Goal: Task Accomplishment & Management: Manage account settings

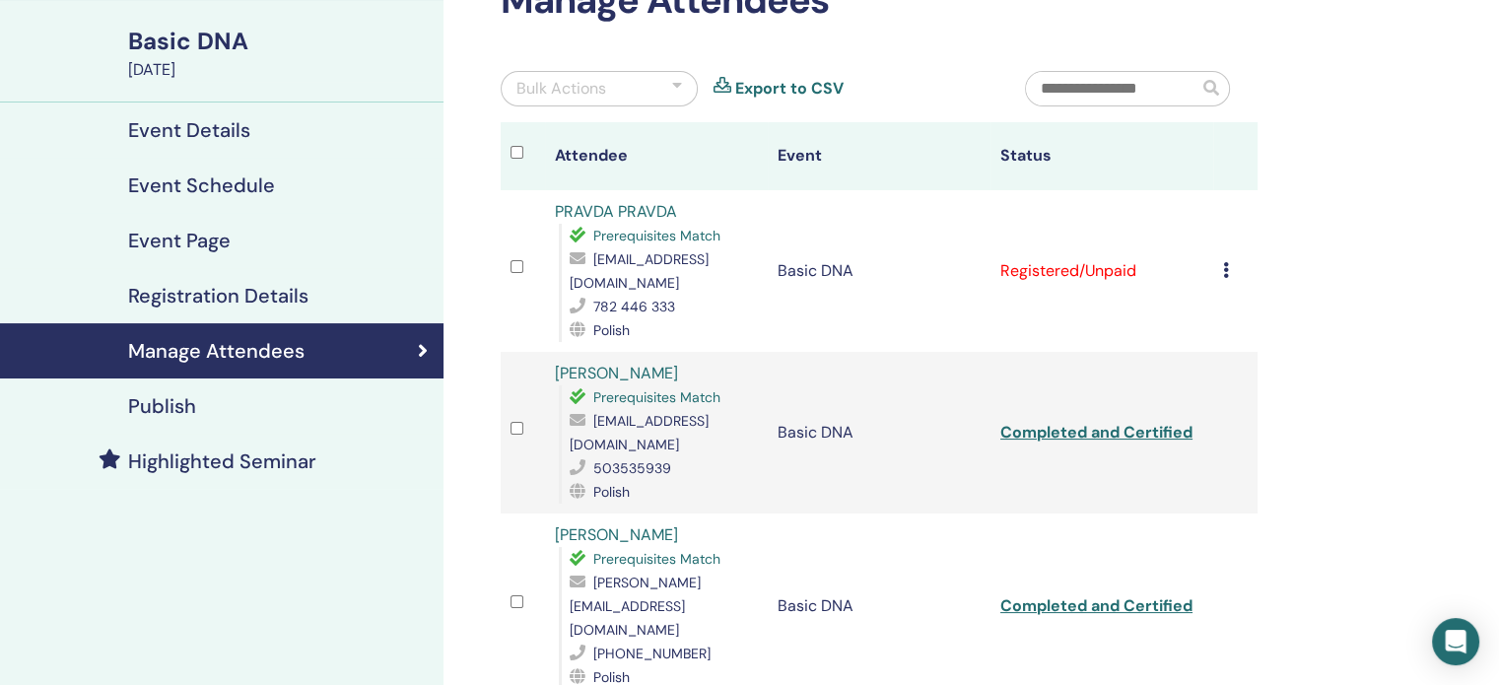
scroll to position [130, 0]
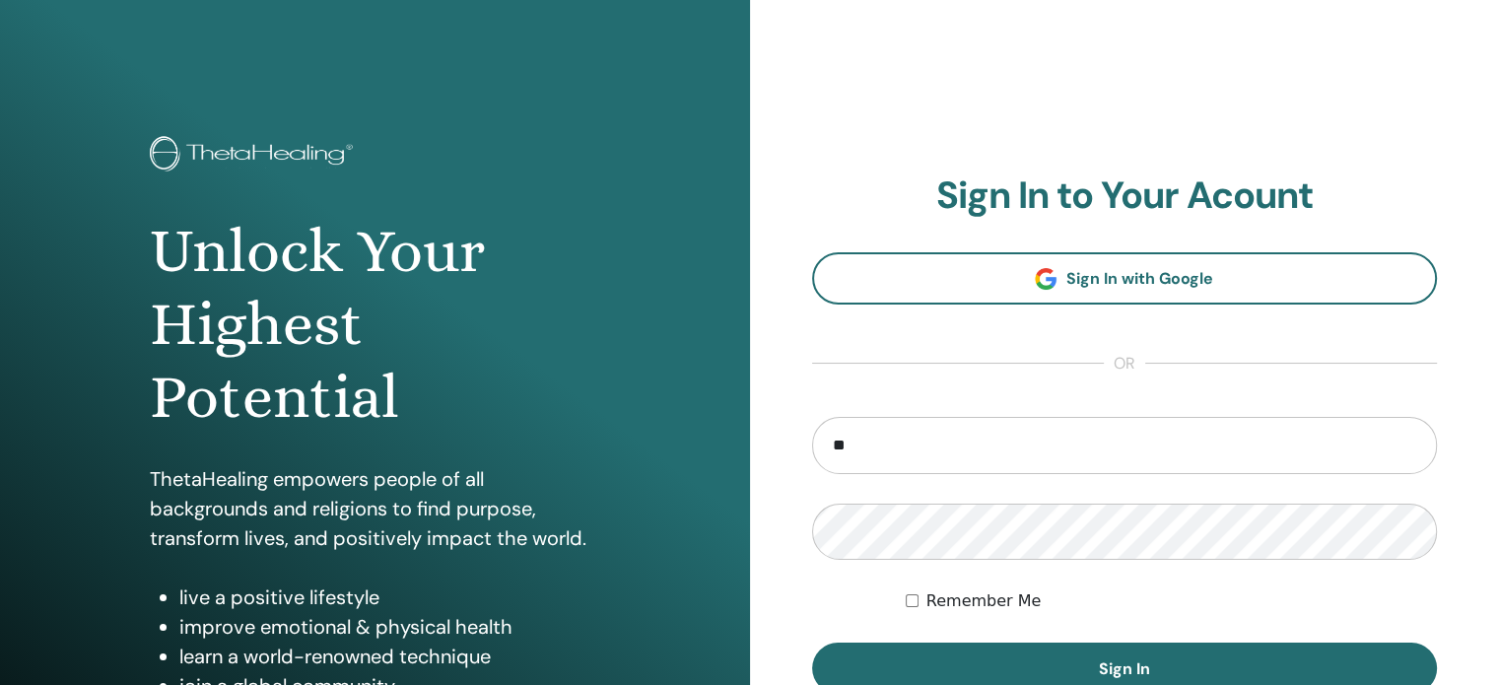
type input "**********"
click at [812, 642] on button "Sign In" at bounding box center [1125, 667] width 626 height 51
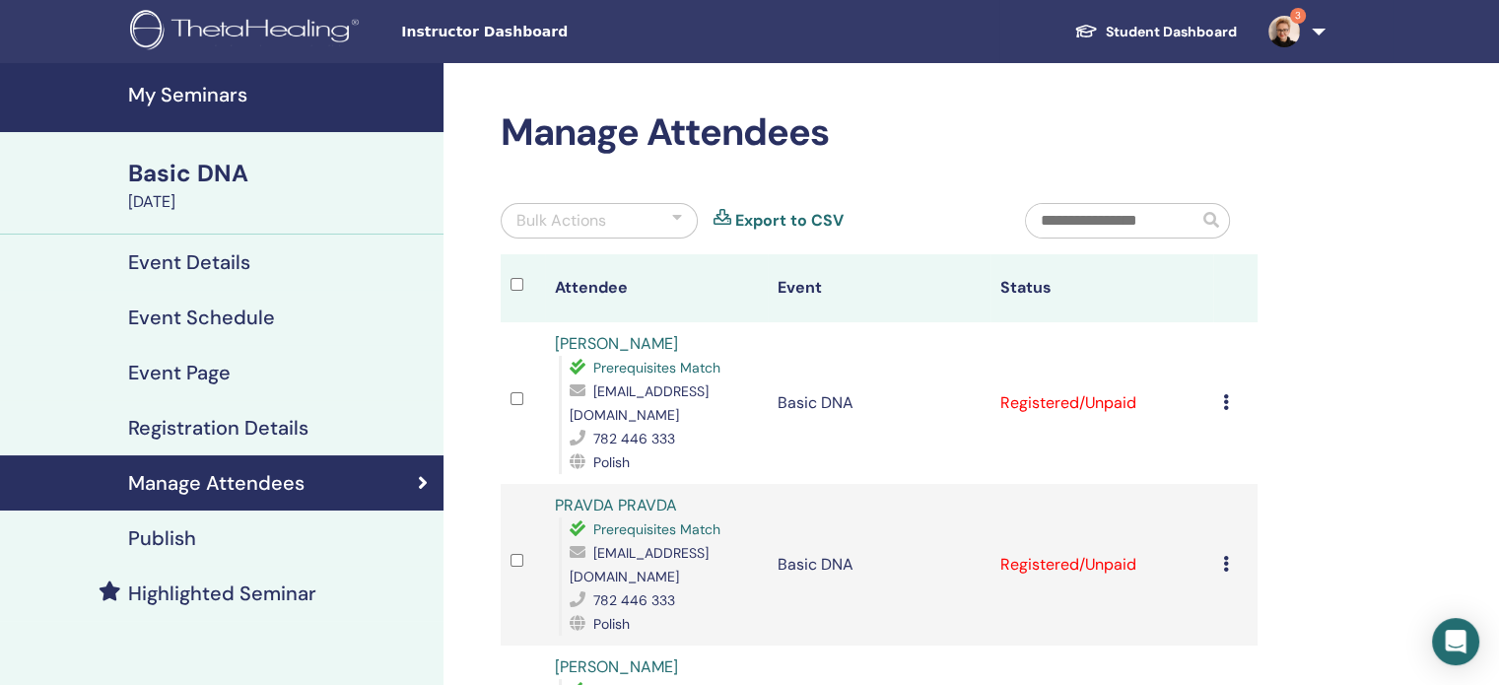
click at [1223, 395] on icon at bounding box center [1226, 402] width 6 height 16
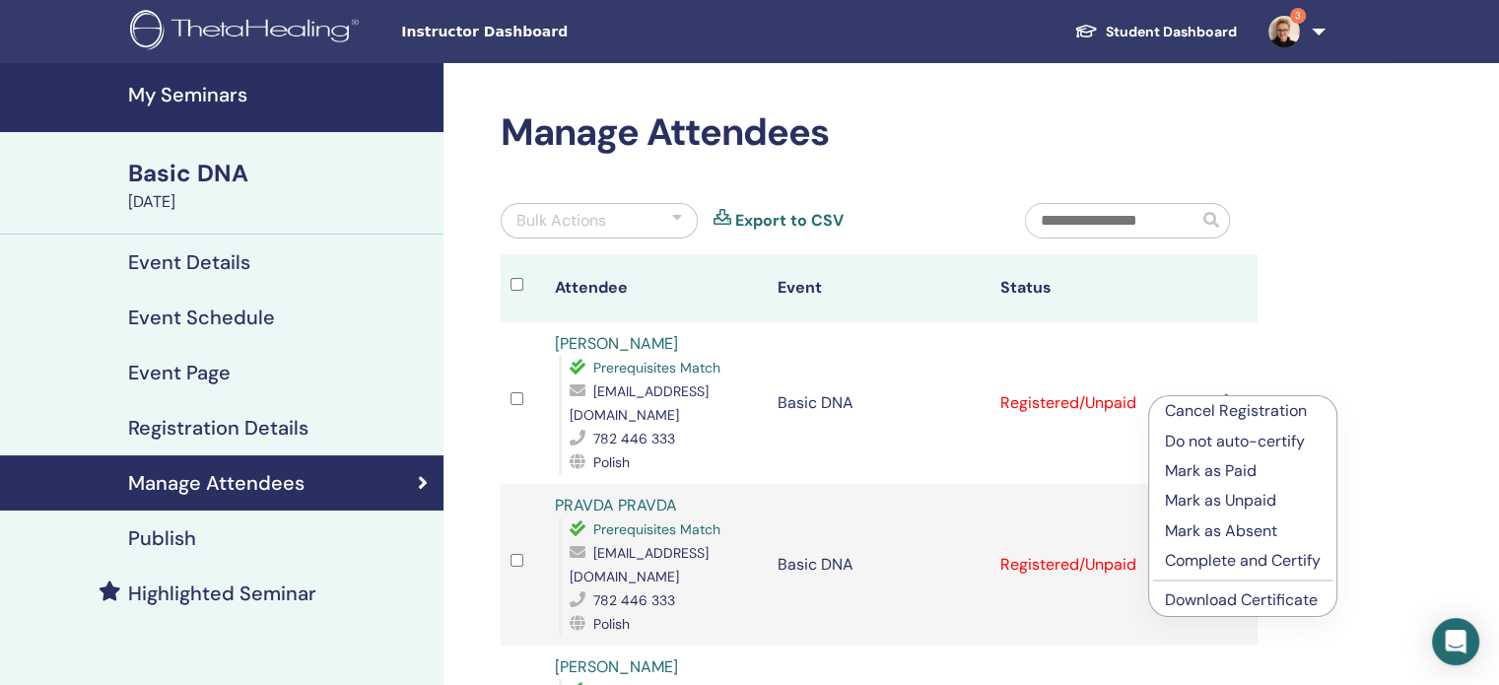
click at [1226, 559] on p "Complete and Certify" at bounding box center [1243, 561] width 156 height 24
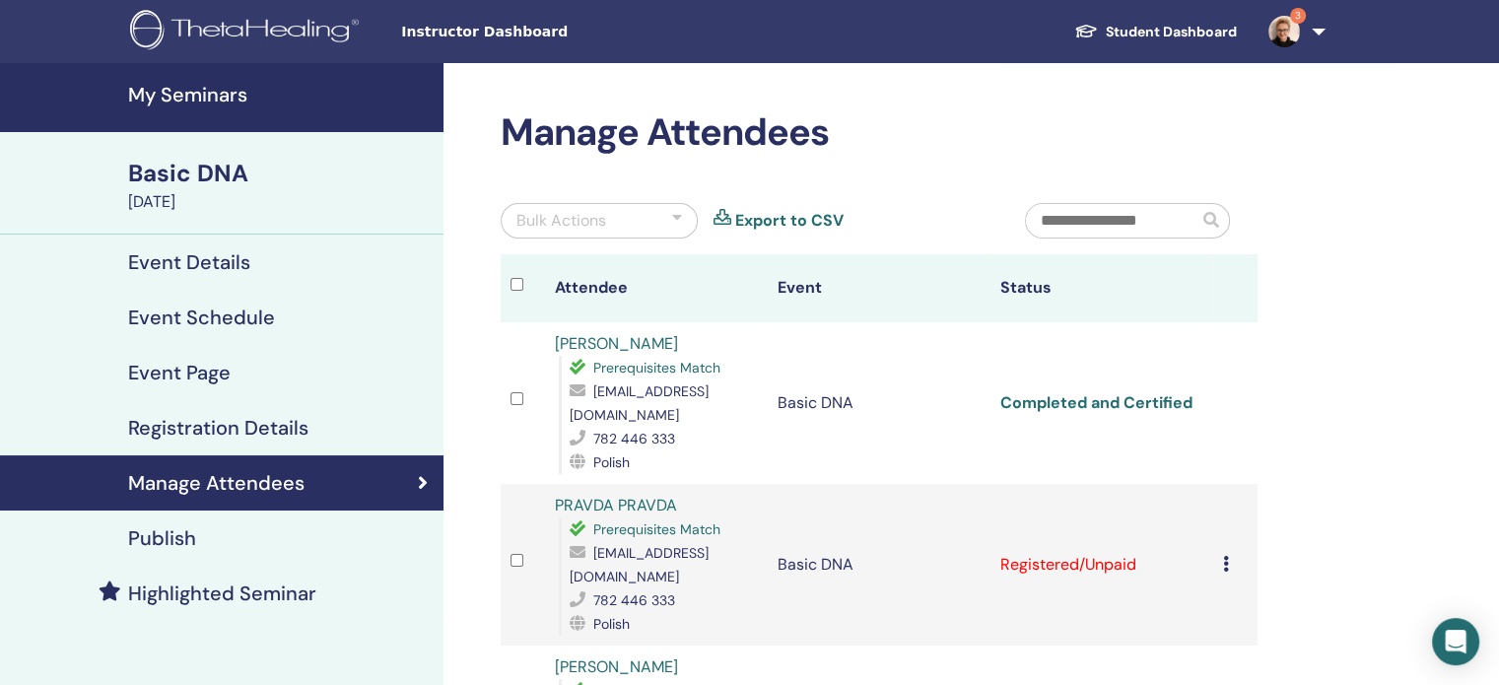
click at [1143, 393] on link "Completed and Certified" at bounding box center [1096, 402] width 192 height 21
click at [1224, 556] on icon at bounding box center [1226, 564] width 6 height 16
click at [1205, 552] on p "Cancel Registration" at bounding box center [1245, 553] width 156 height 24
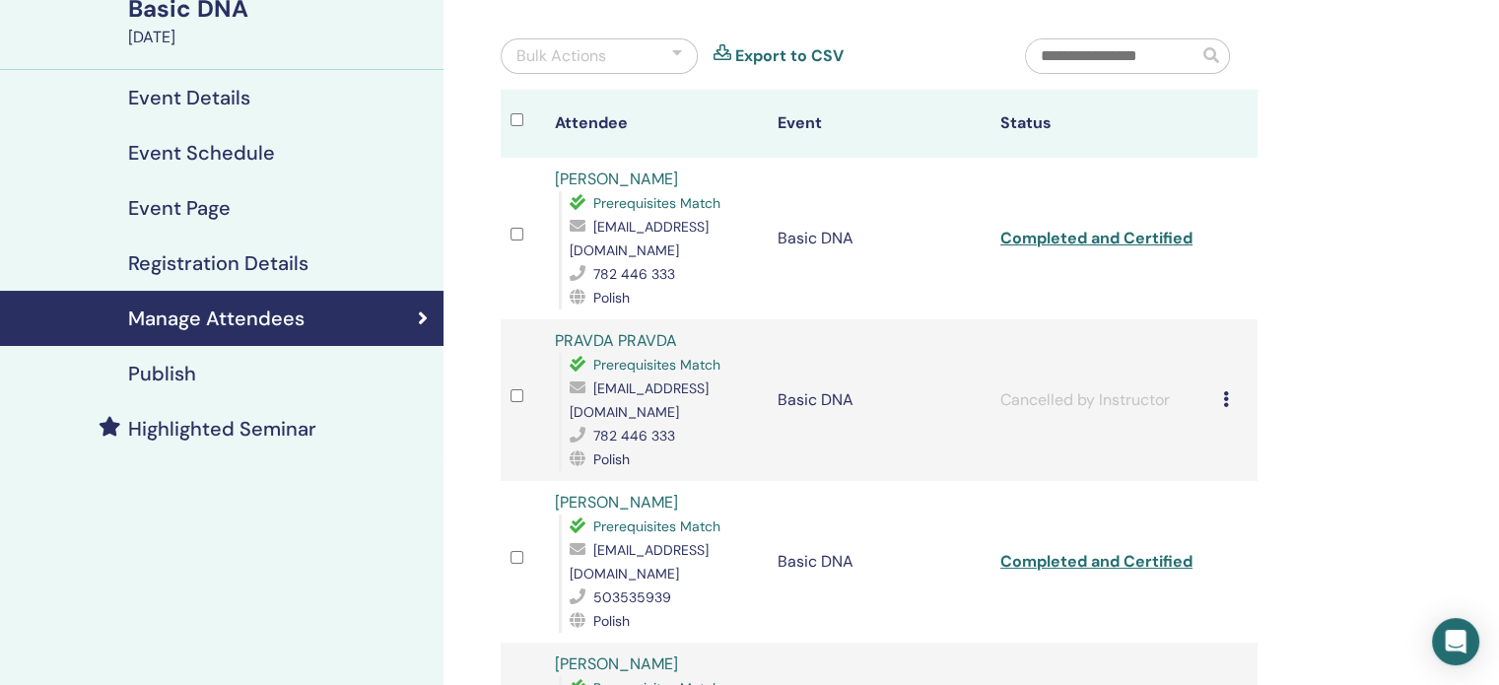
scroll to position [166, 0]
click at [1228, 390] on icon at bounding box center [1226, 398] width 6 height 16
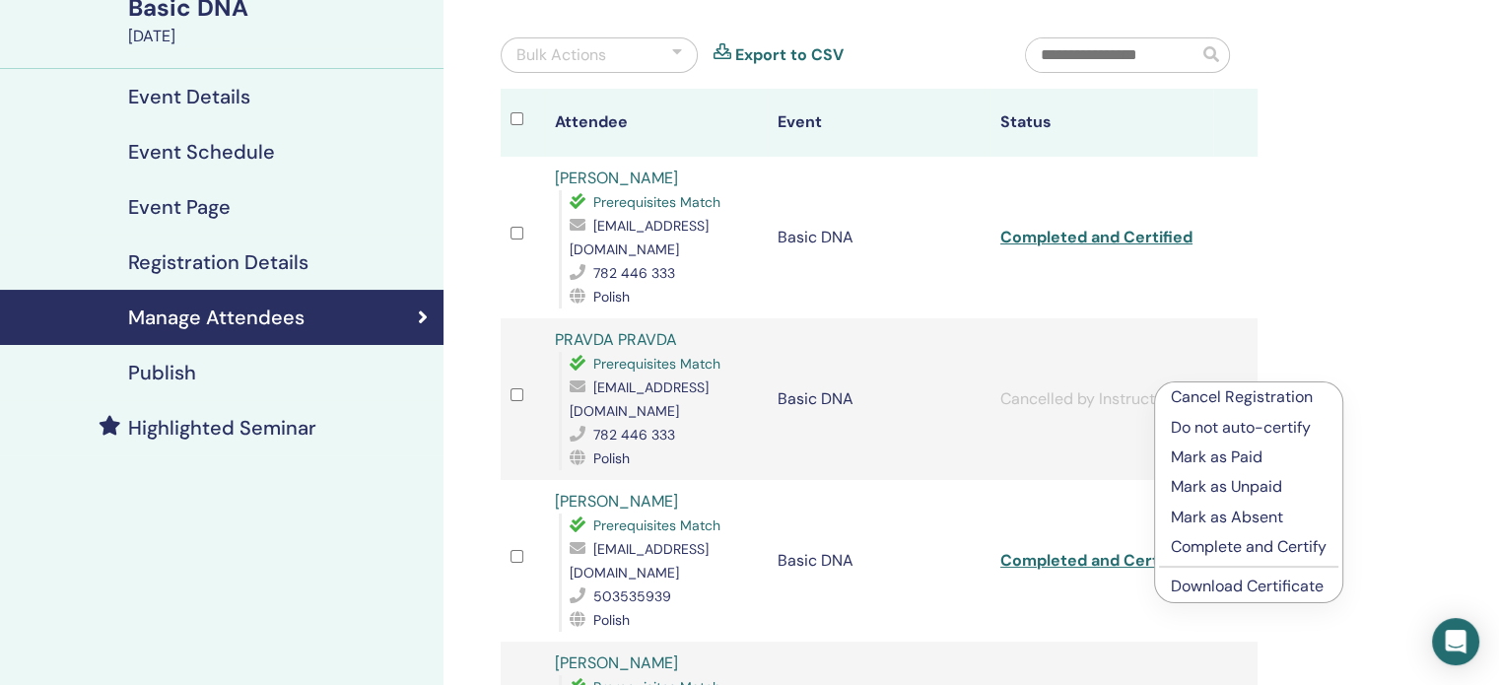
click at [1222, 520] on p "Mark as Absent" at bounding box center [1249, 517] width 156 height 24
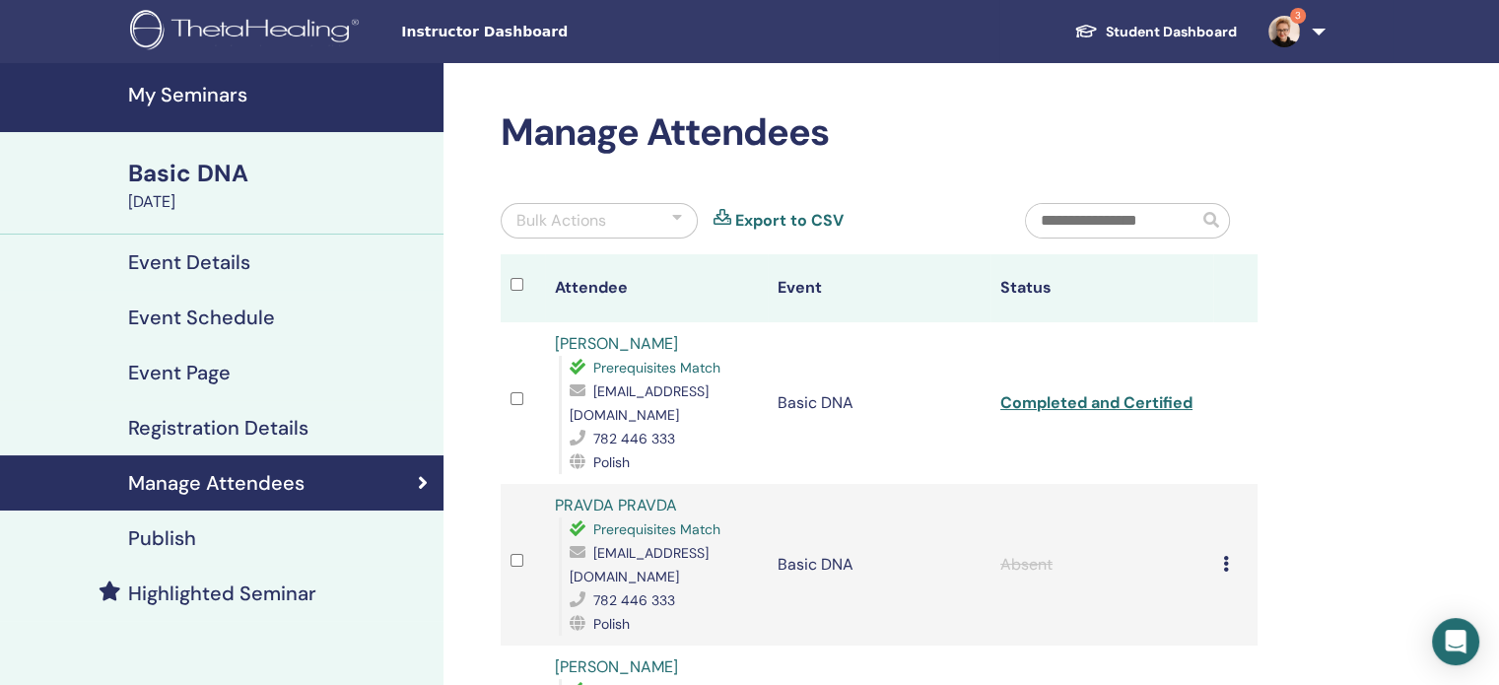
click at [1317, 25] on link "3" at bounding box center [1292, 31] width 81 height 63
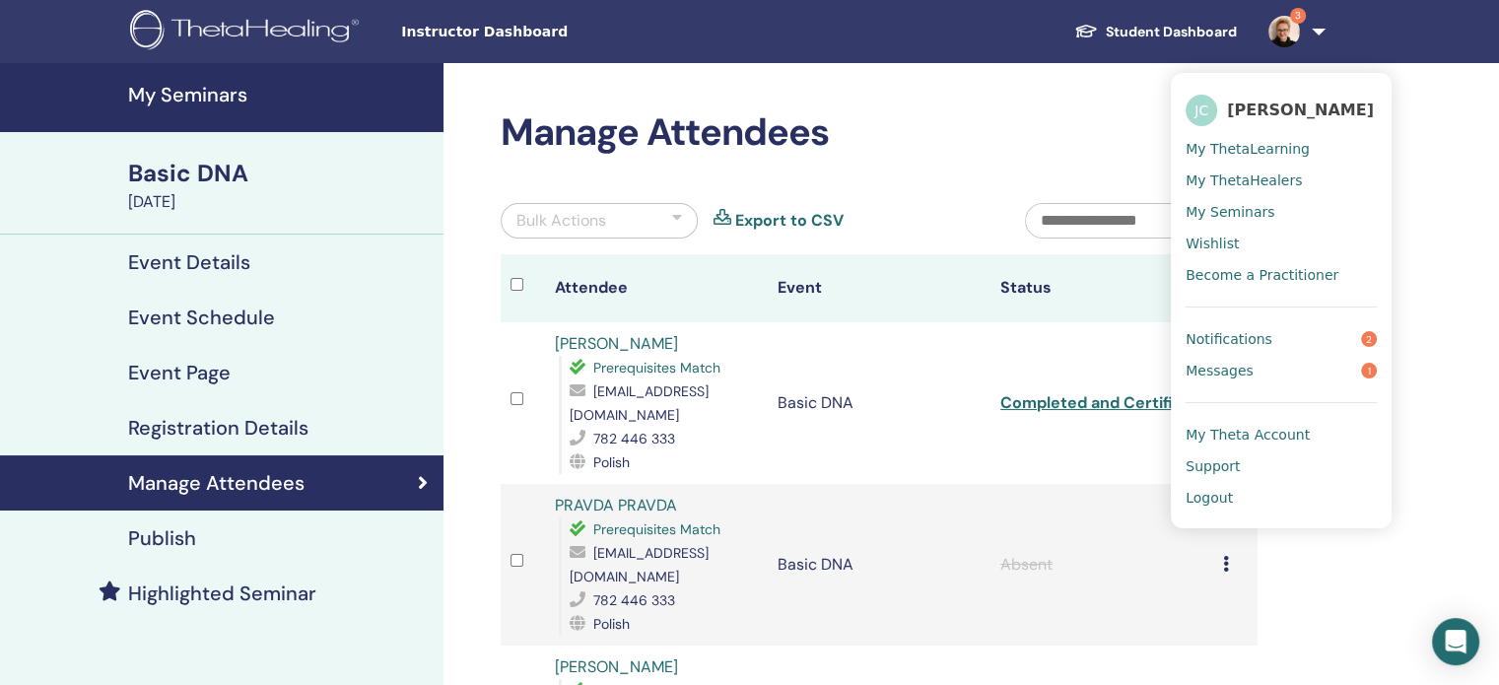
click at [1233, 374] on span "Messages" at bounding box center [1219, 371] width 68 height 18
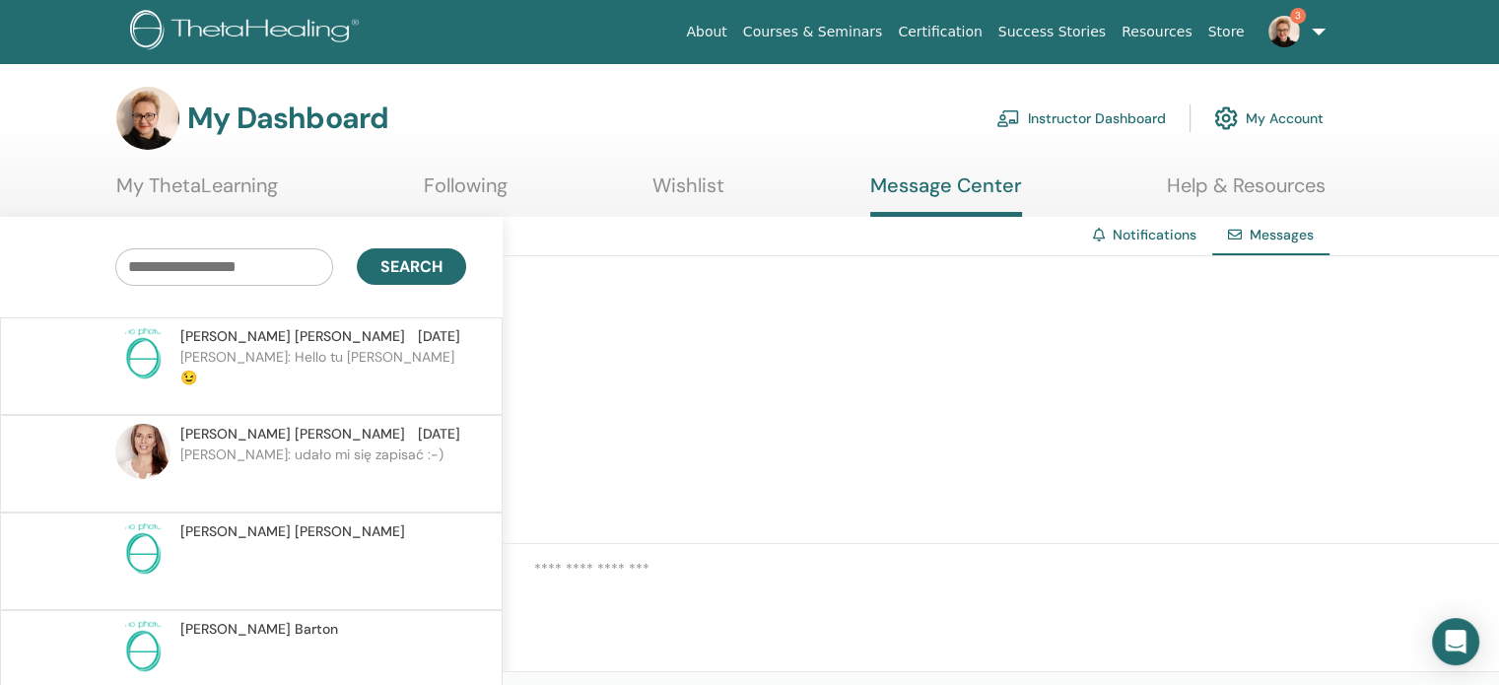
click at [264, 353] on p "[PERSON_NAME]: Hello tu [PERSON_NAME] 😉" at bounding box center [323, 376] width 286 height 59
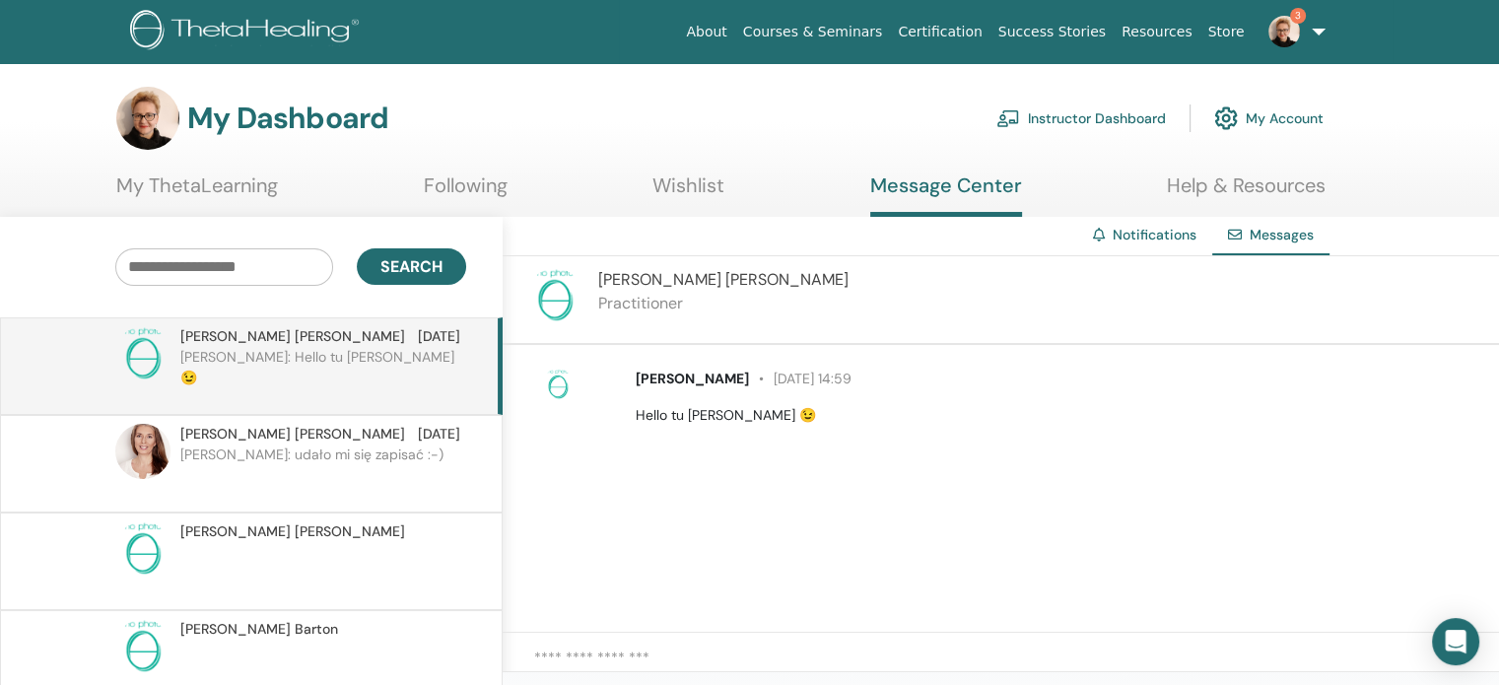
click at [702, 653] on textarea at bounding box center [1016, 666] width 965 height 40
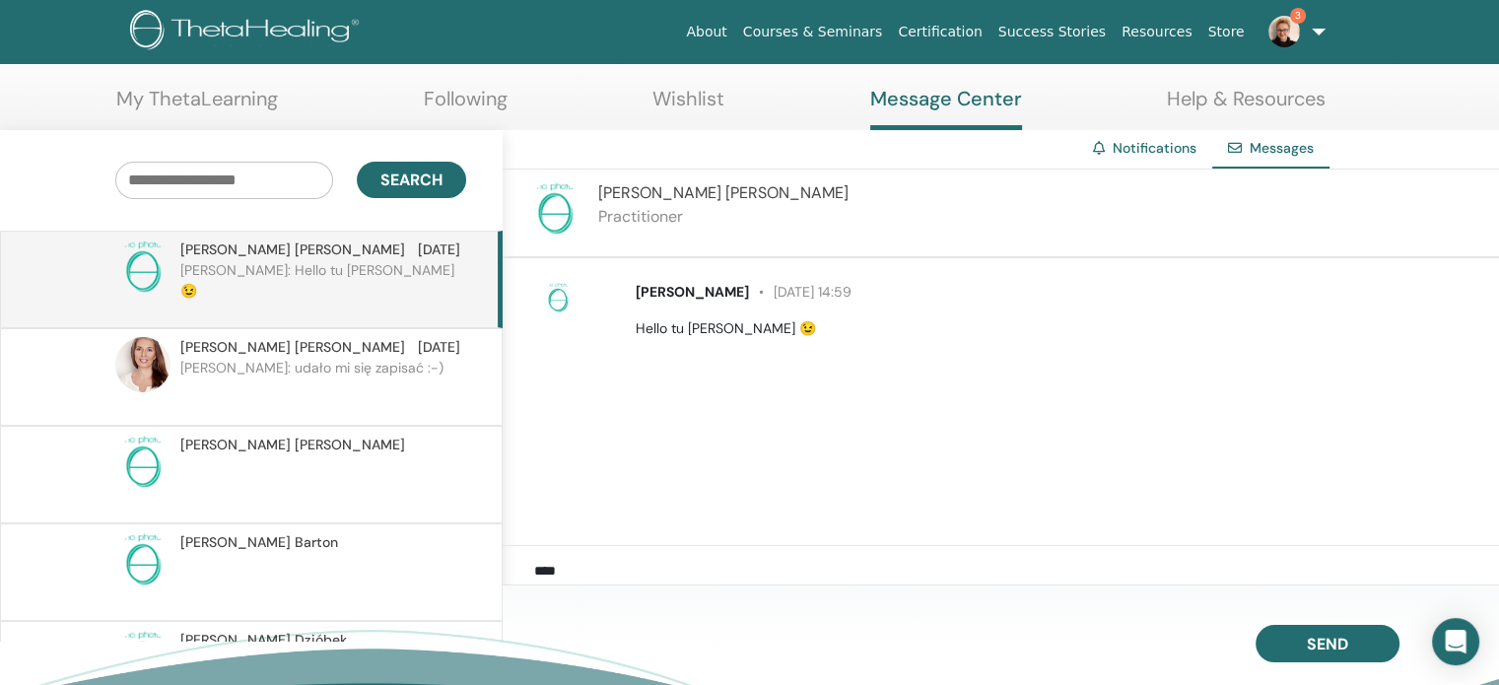
scroll to position [98, 0]
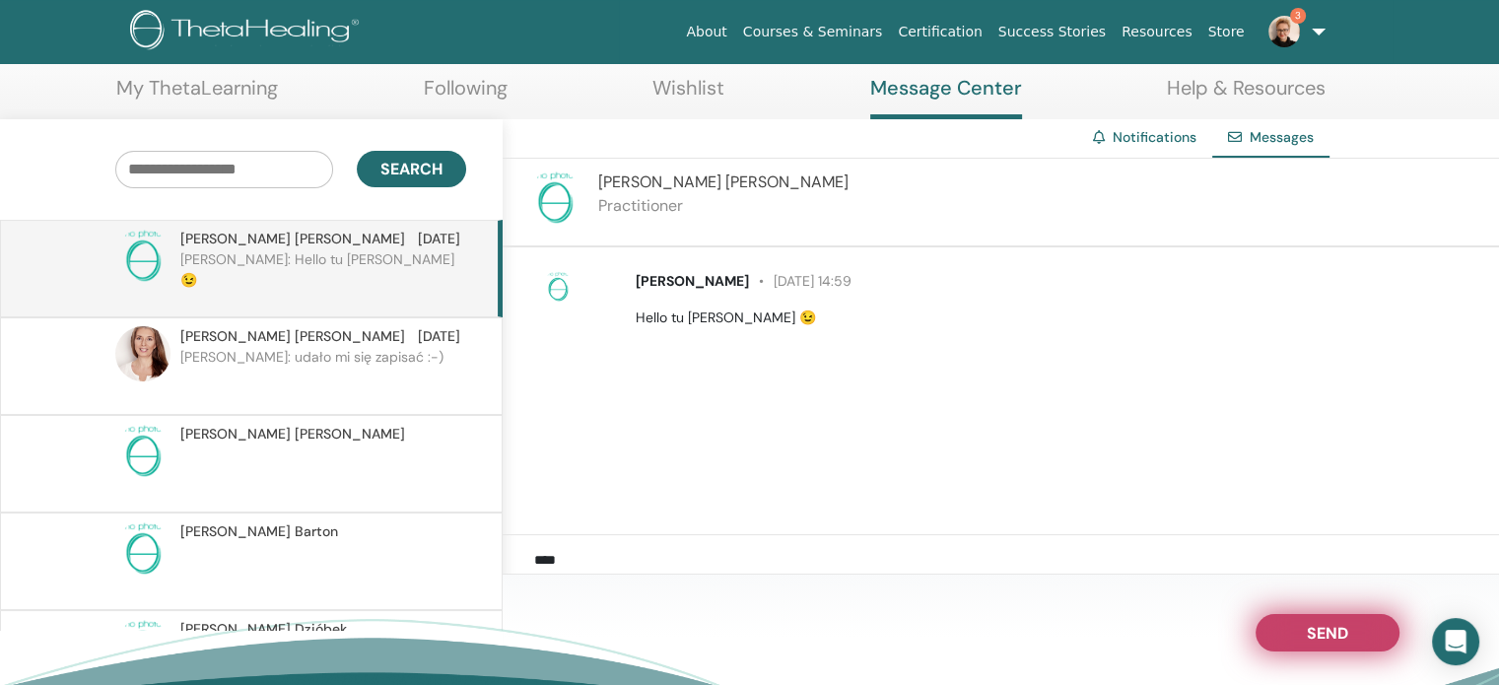
type textarea "***"
click at [1275, 637] on button "Send" at bounding box center [1327, 632] width 144 height 37
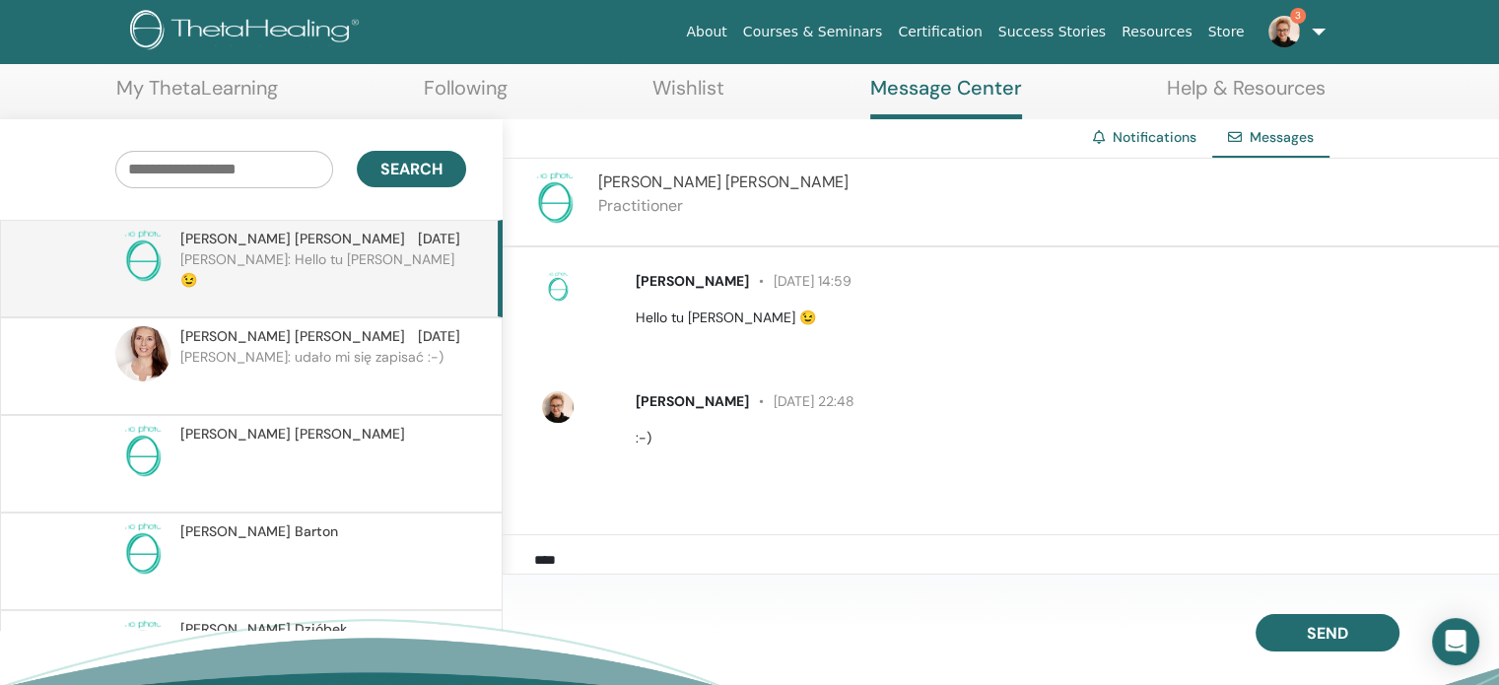
click at [259, 348] on p "[PERSON_NAME]: udało mi się zapisać :-)" at bounding box center [323, 376] width 286 height 59
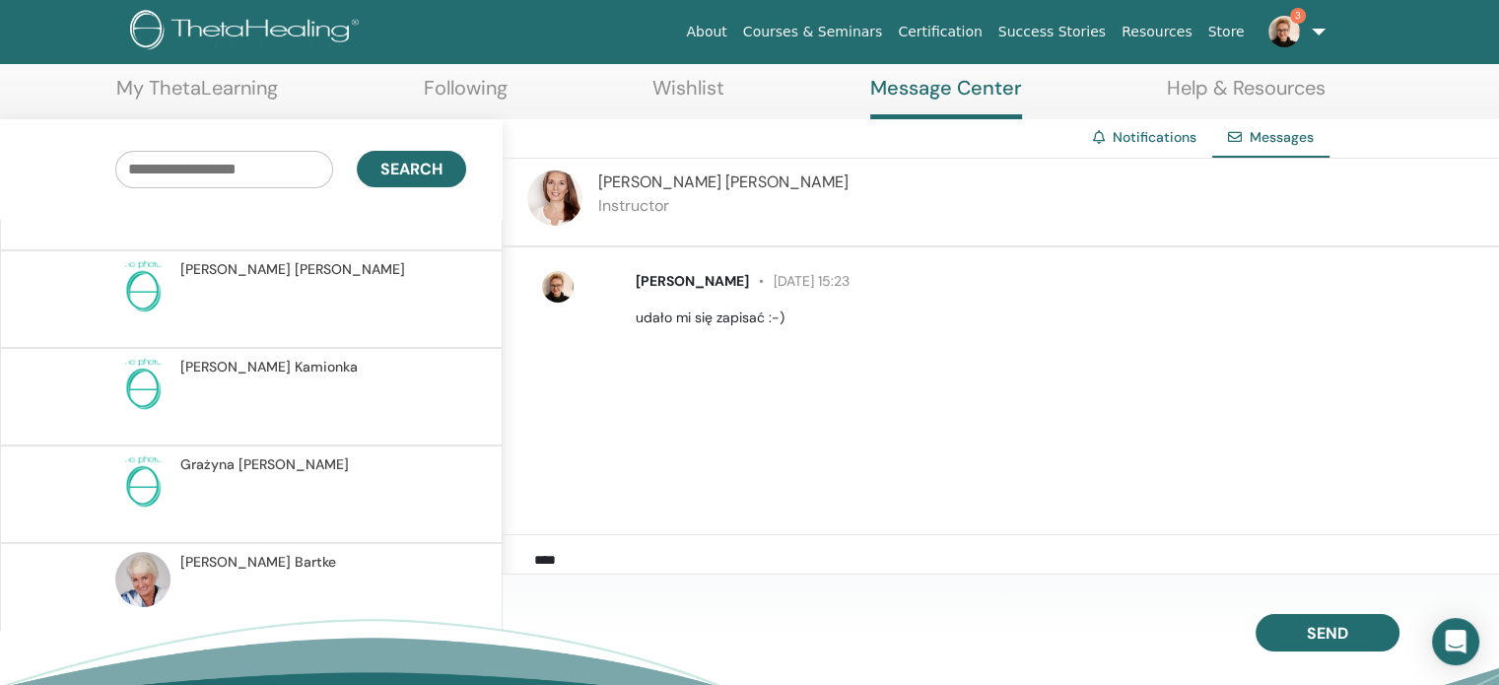
scroll to position [872, 0]
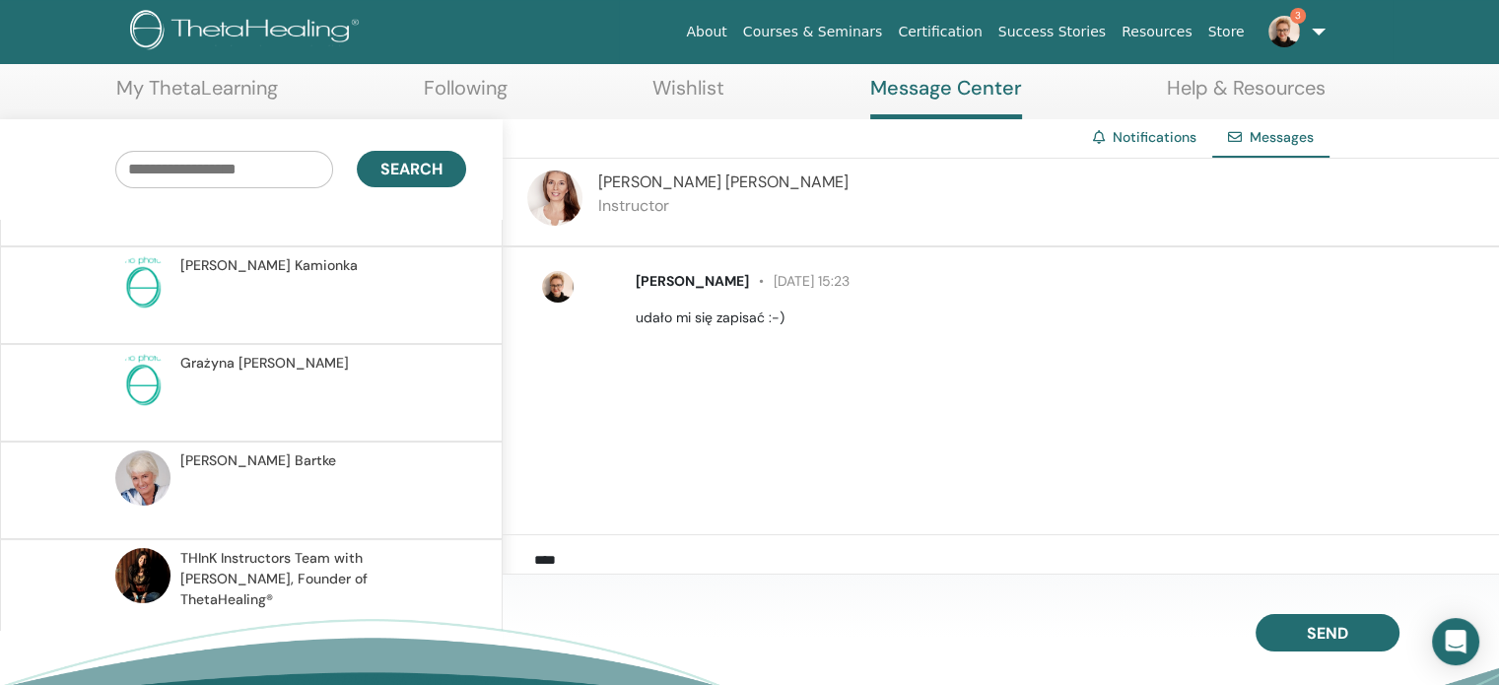
click at [256, 471] on p at bounding box center [323, 500] width 286 height 59
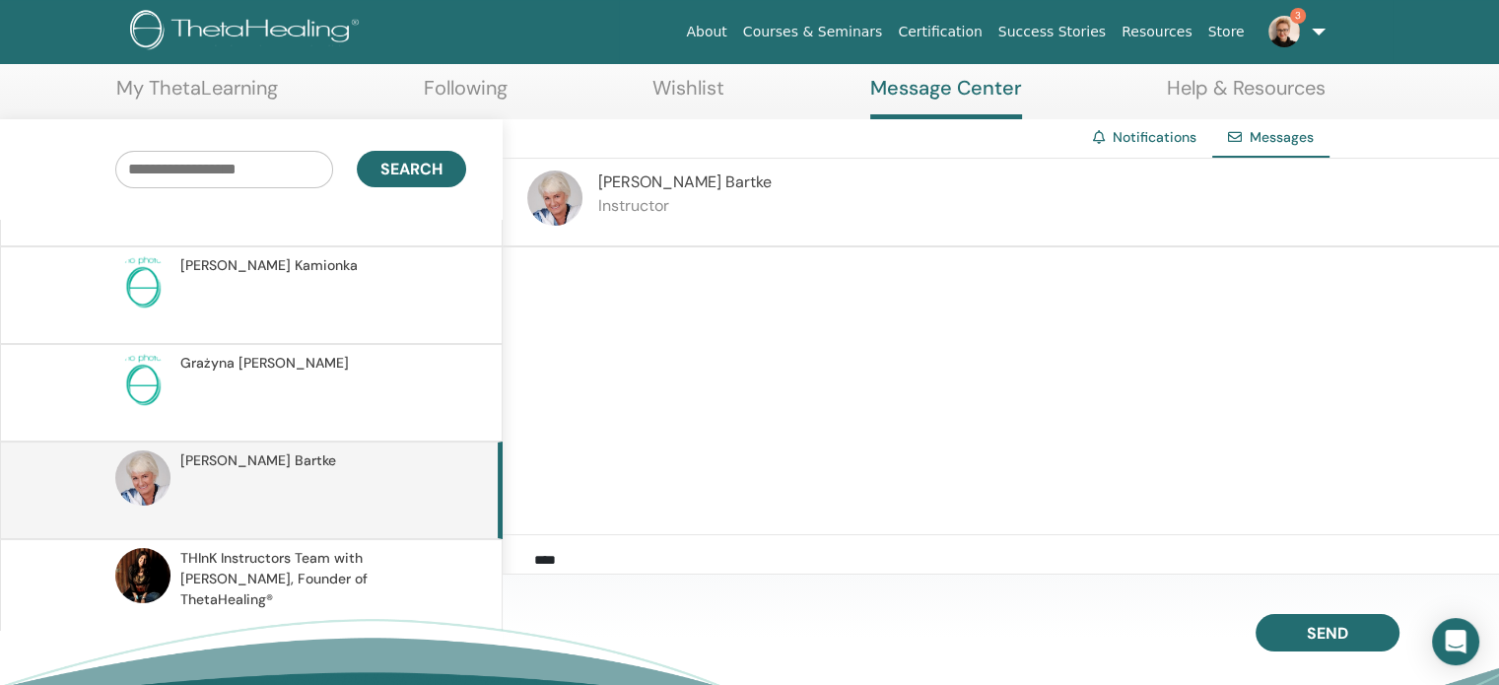
click at [274, 389] on p at bounding box center [323, 402] width 286 height 59
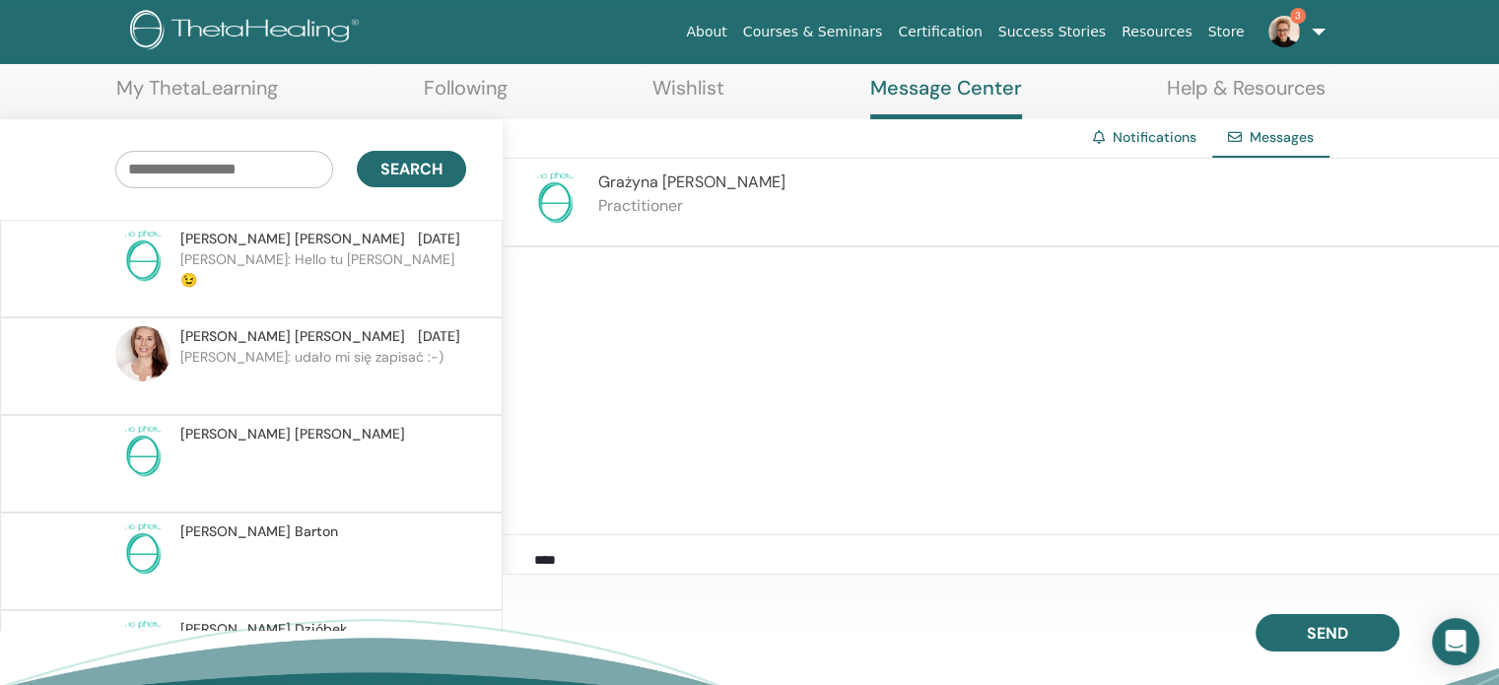
click at [273, 341] on span "Anita Putkiewicz" at bounding box center [292, 336] width 225 height 21
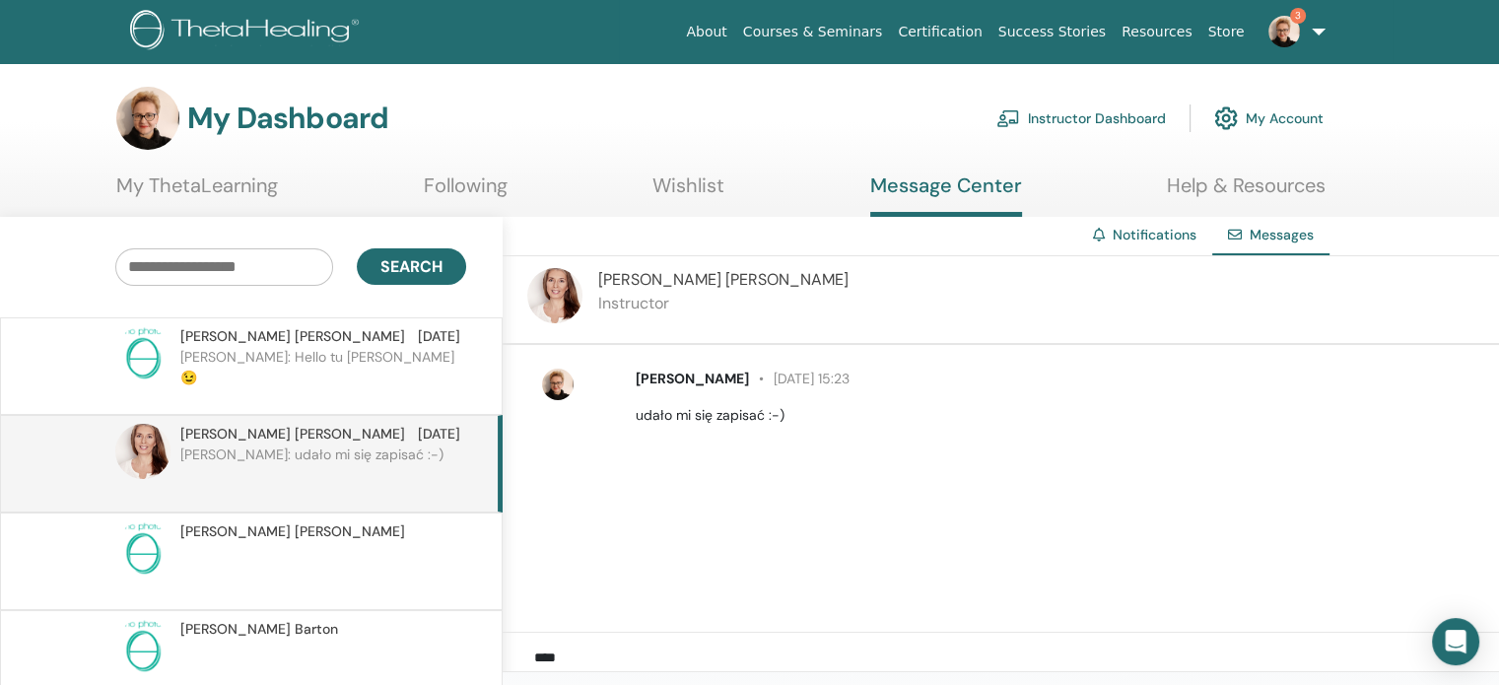
click at [1323, 27] on link "3" at bounding box center [1292, 31] width 81 height 63
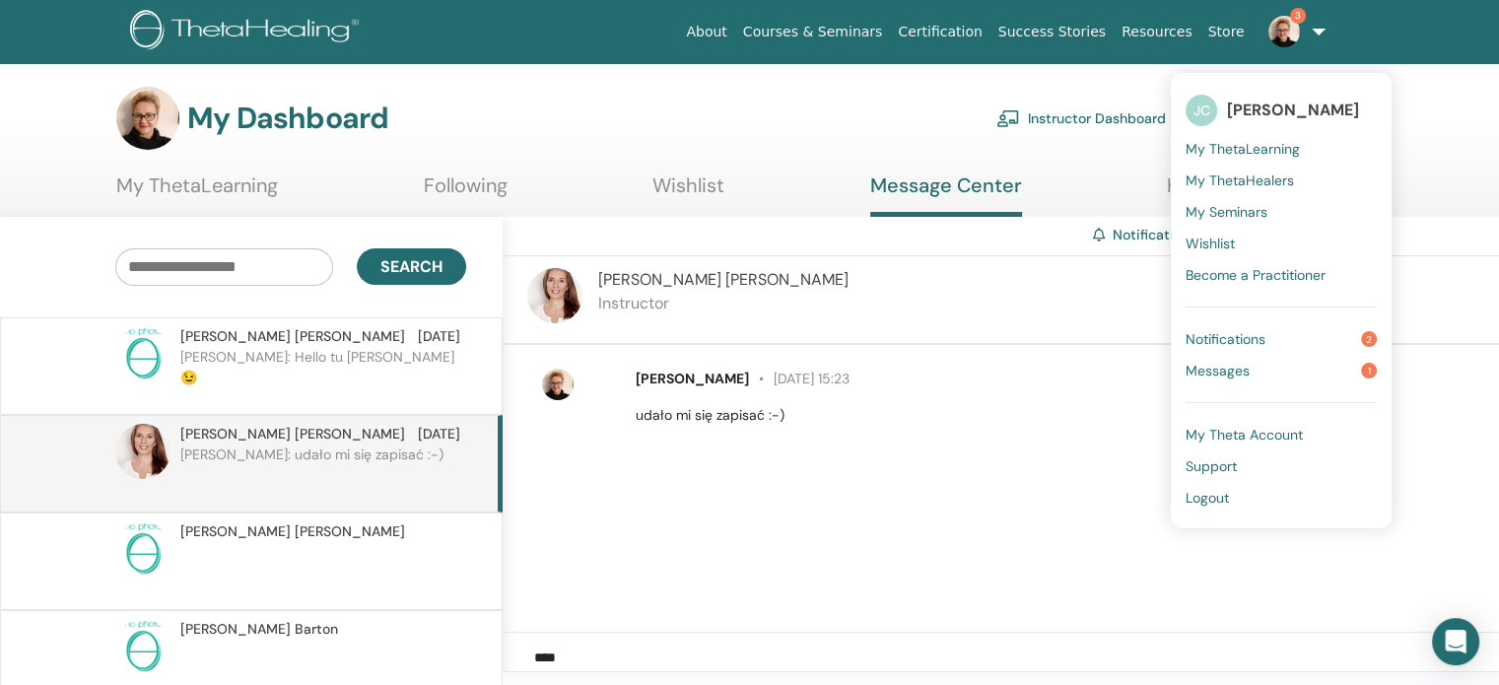
click at [1236, 339] on span "Notifications" at bounding box center [1225, 339] width 80 height 18
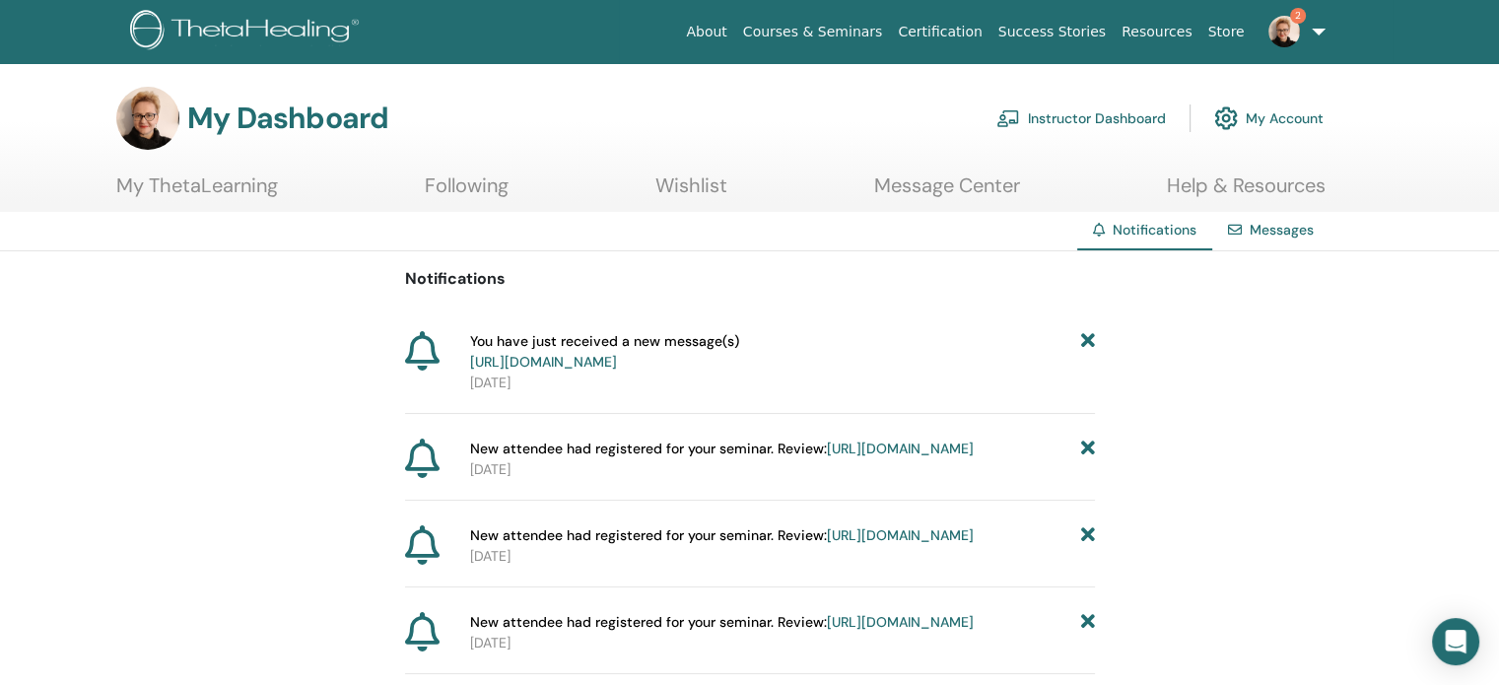
click at [1112, 125] on link "Instructor Dashboard" at bounding box center [1080, 118] width 169 height 43
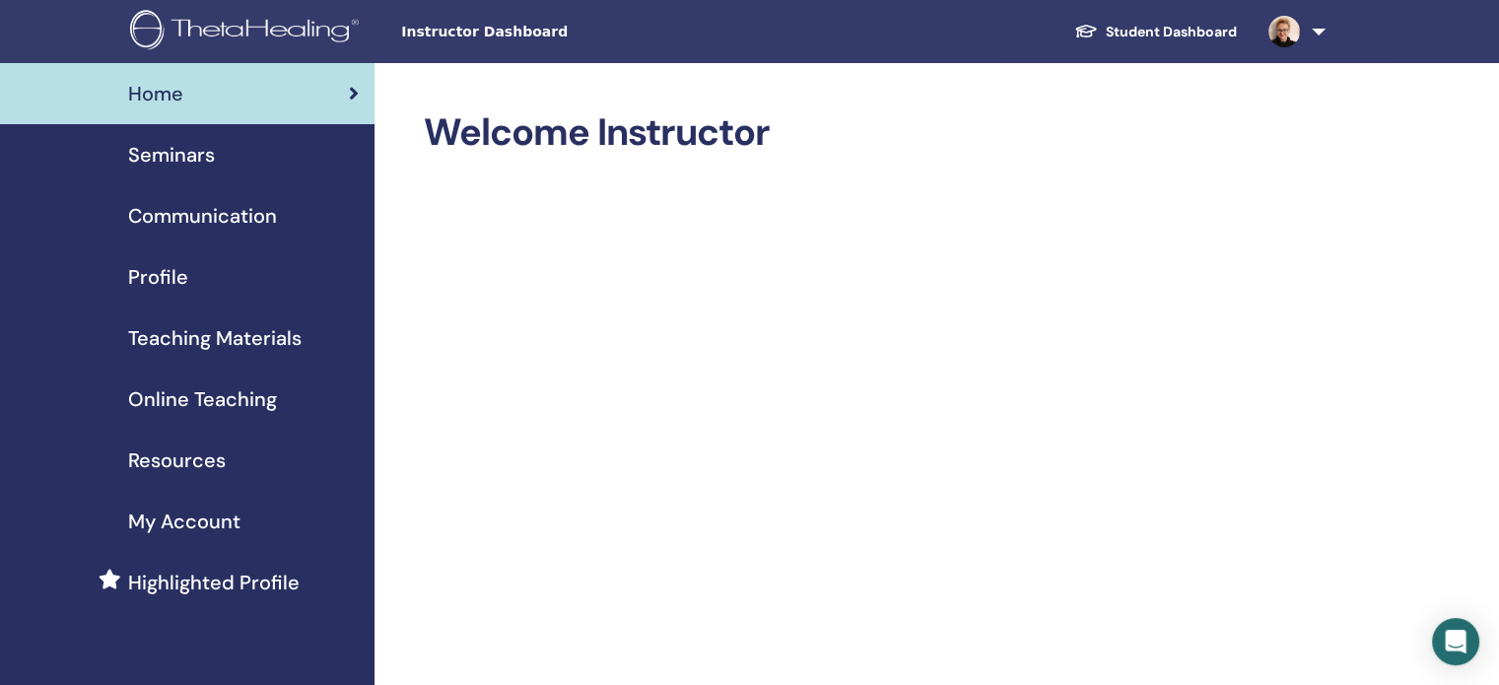
click at [1207, 27] on link "Student Dashboard" at bounding box center [1155, 32] width 194 height 36
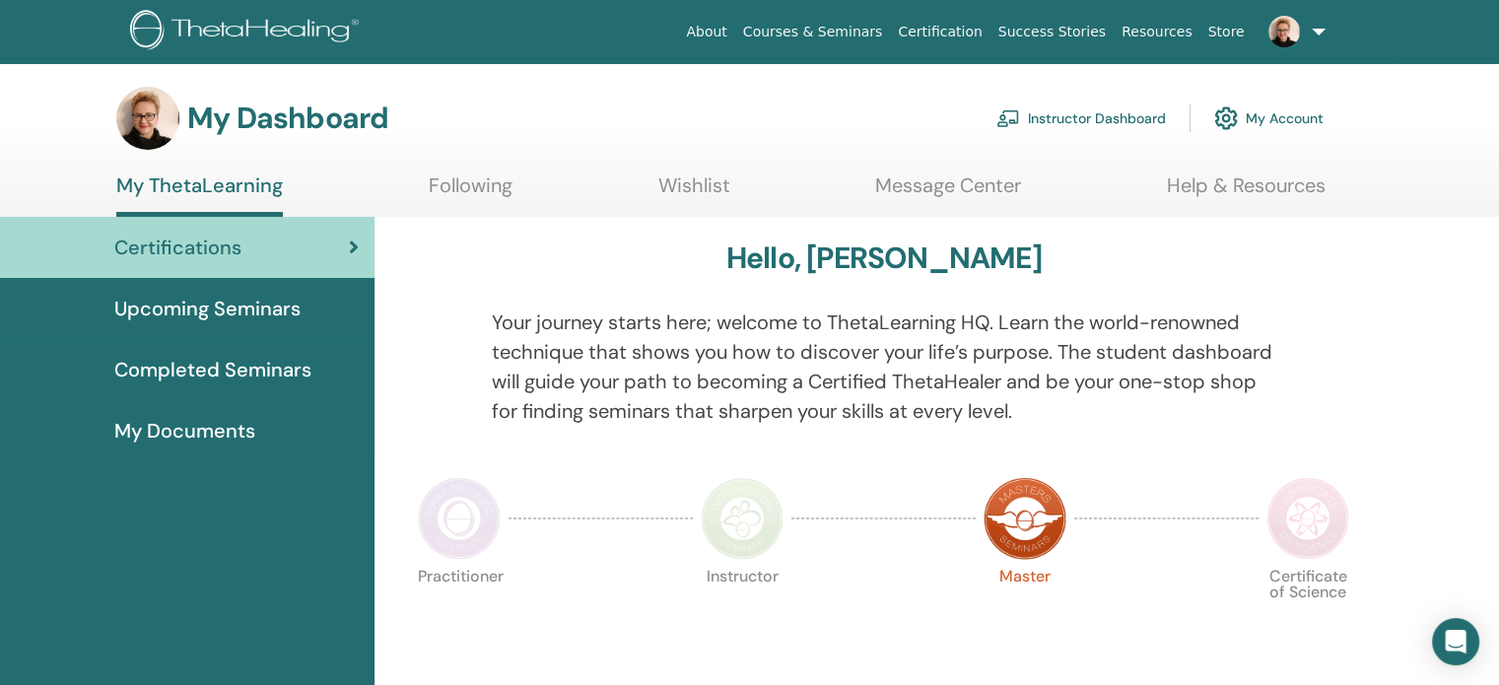
click at [1318, 34] on link at bounding box center [1292, 31] width 81 height 63
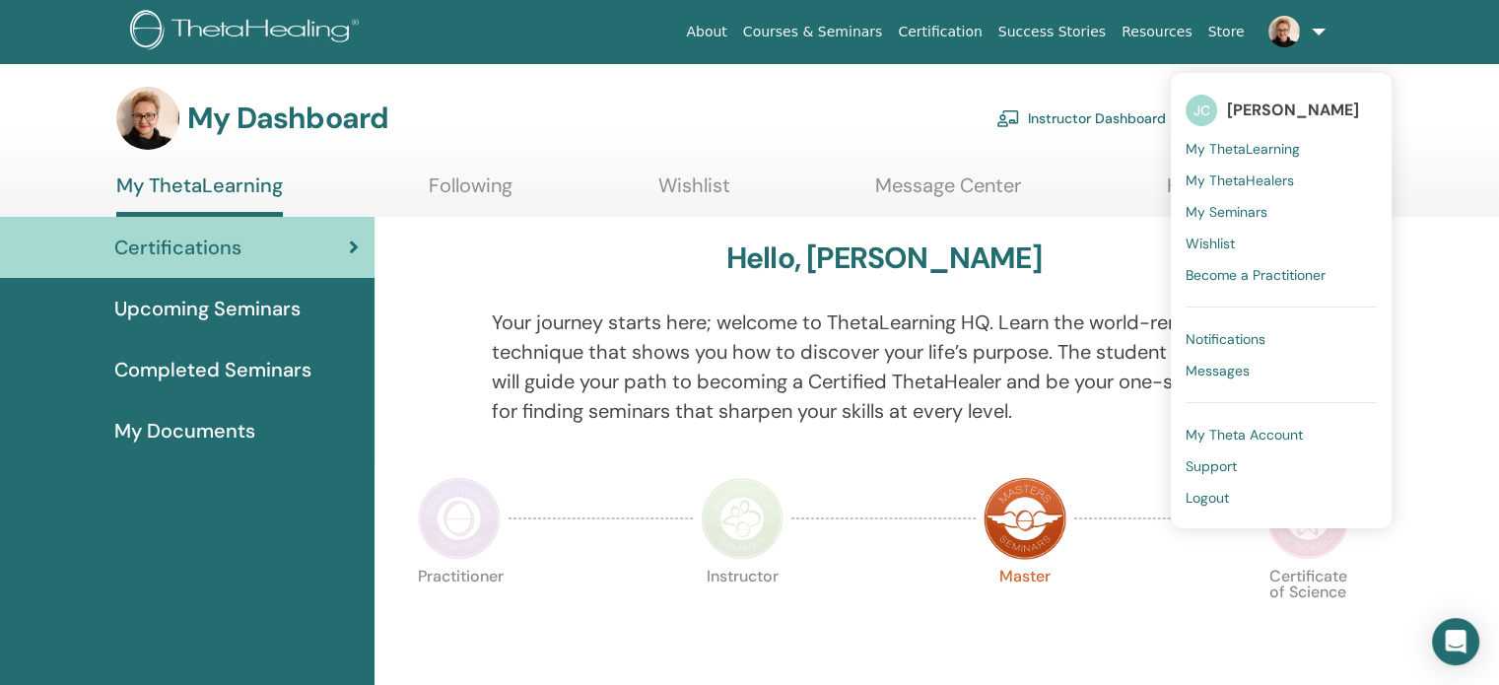
click at [1230, 424] on link "My Theta Account" at bounding box center [1280, 435] width 191 height 32
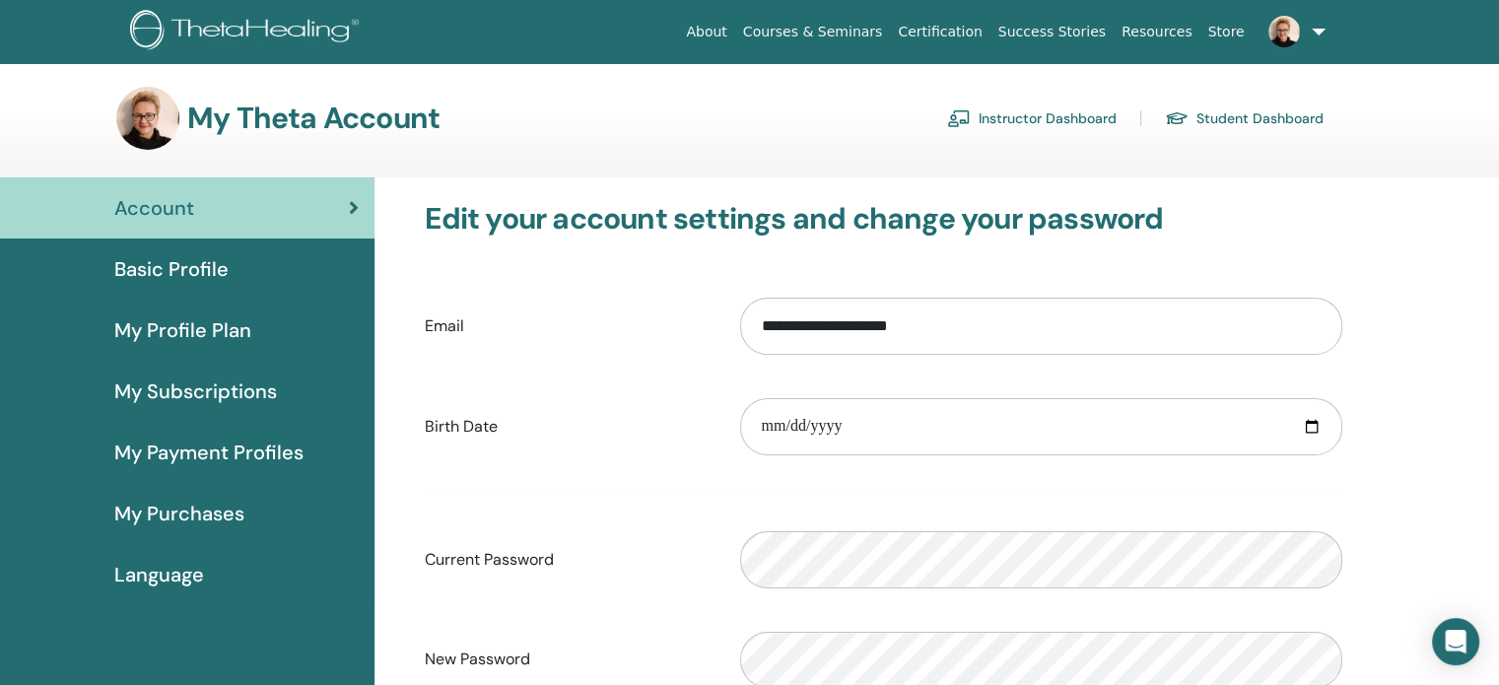
click at [1071, 117] on link "Instructor Dashboard" at bounding box center [1031, 118] width 169 height 32
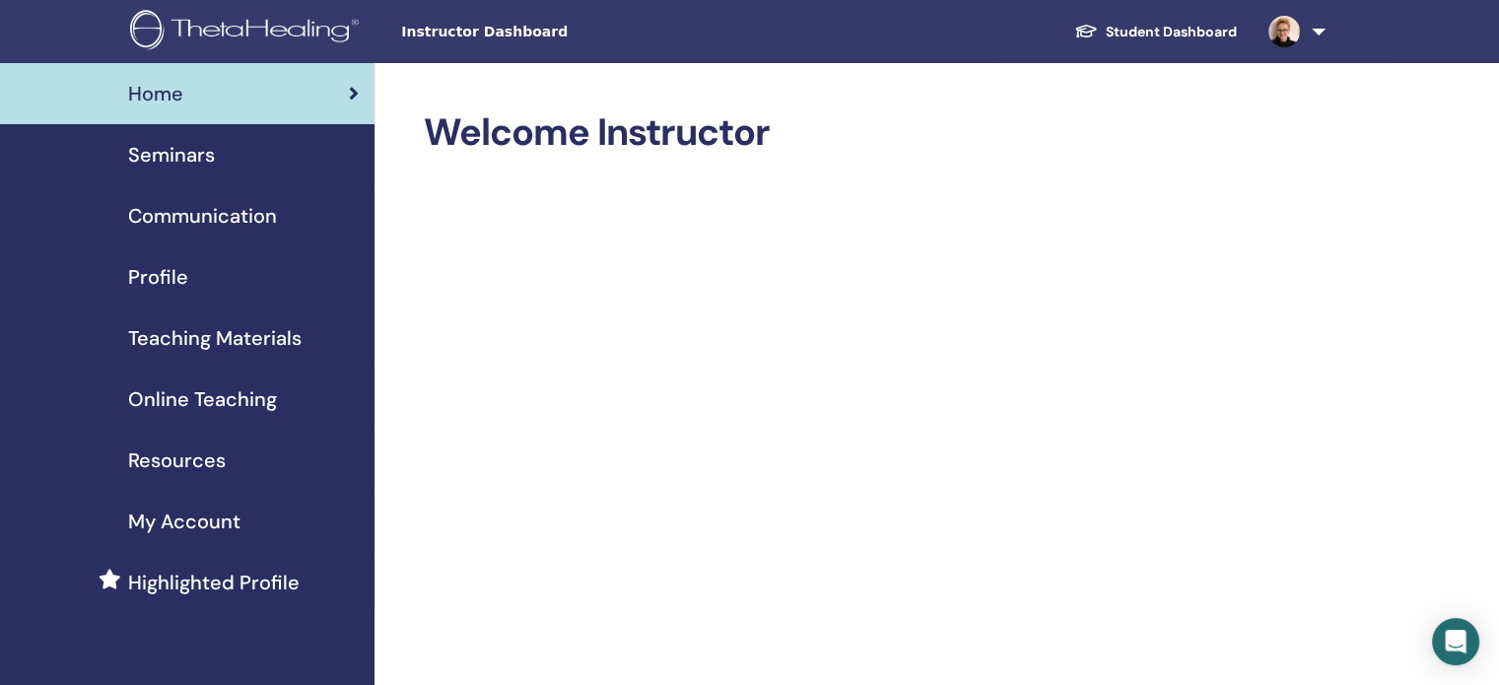
click at [189, 149] on span "Seminars" at bounding box center [171, 155] width 87 height 30
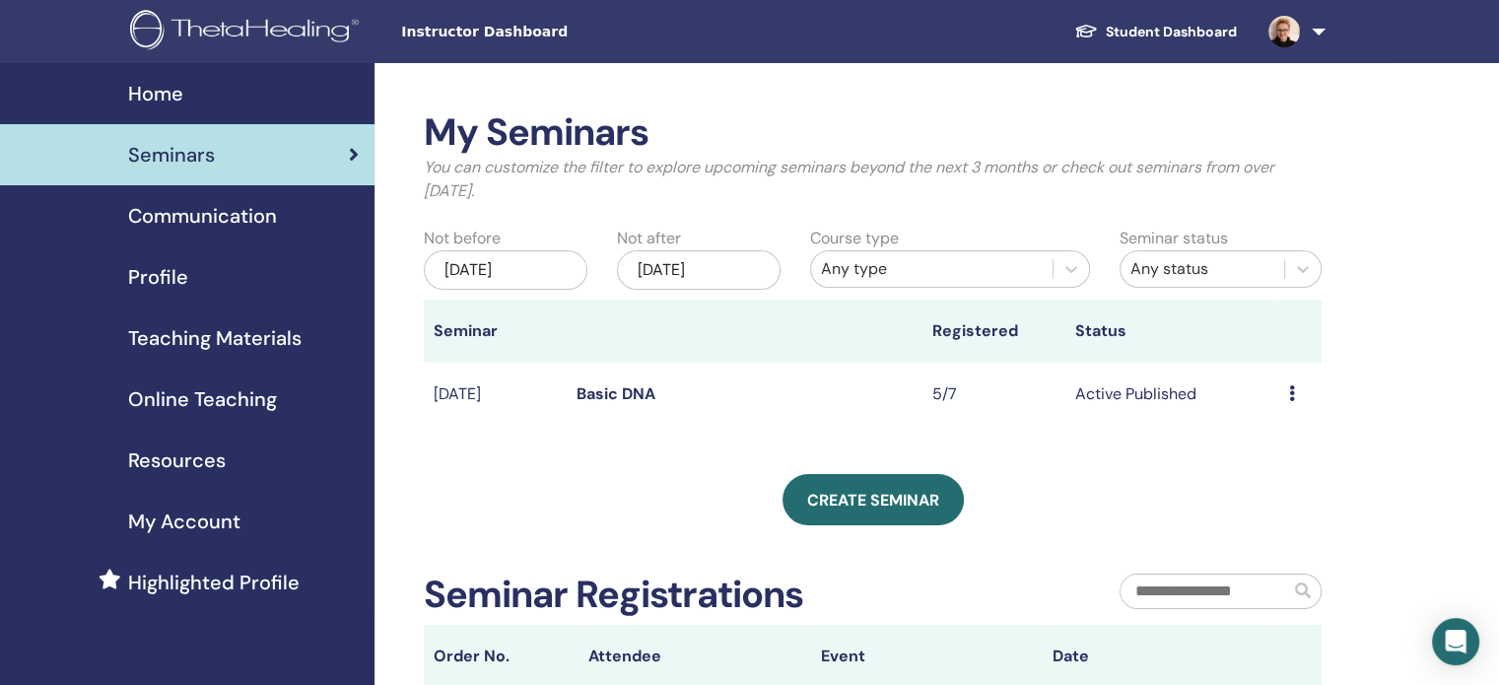
click at [615, 397] on link "Basic DNA" at bounding box center [615, 393] width 79 height 21
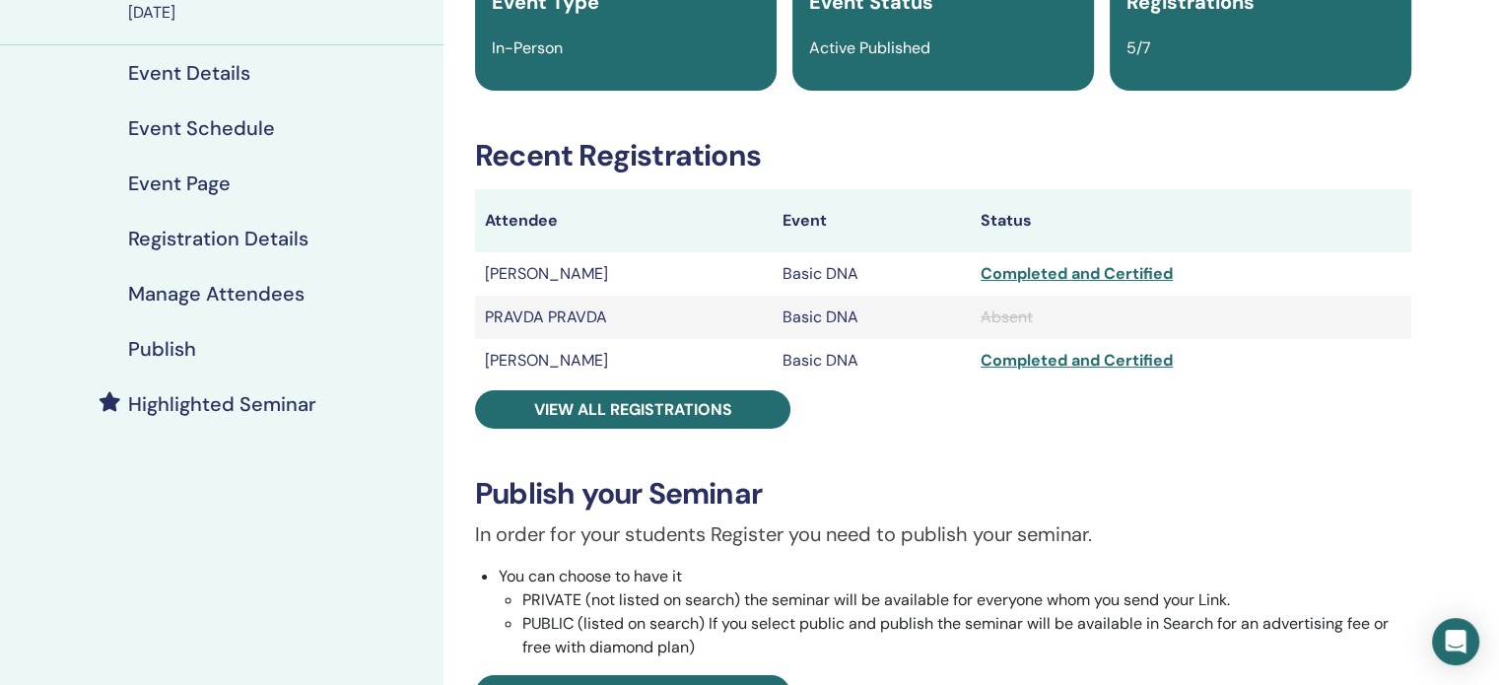
scroll to position [189, 0]
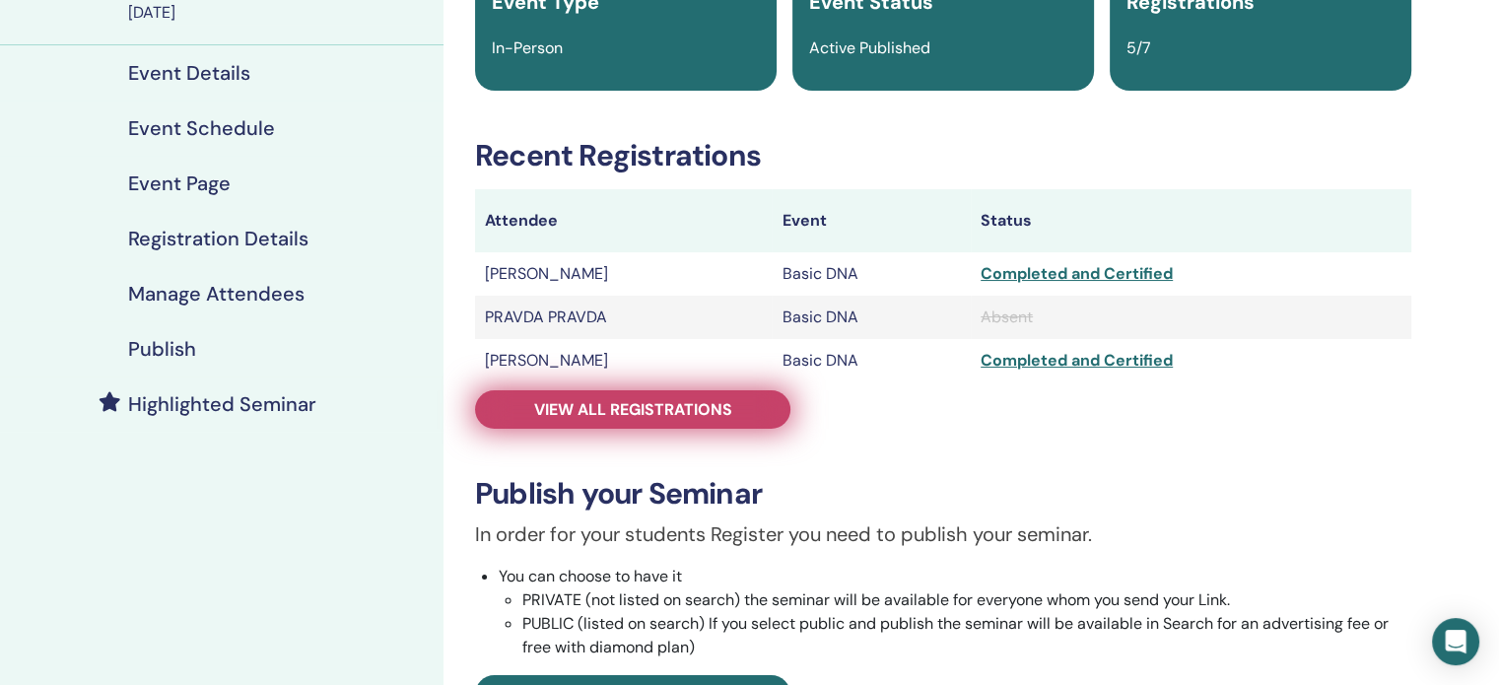
click at [670, 417] on span "View all registrations" at bounding box center [633, 409] width 198 height 21
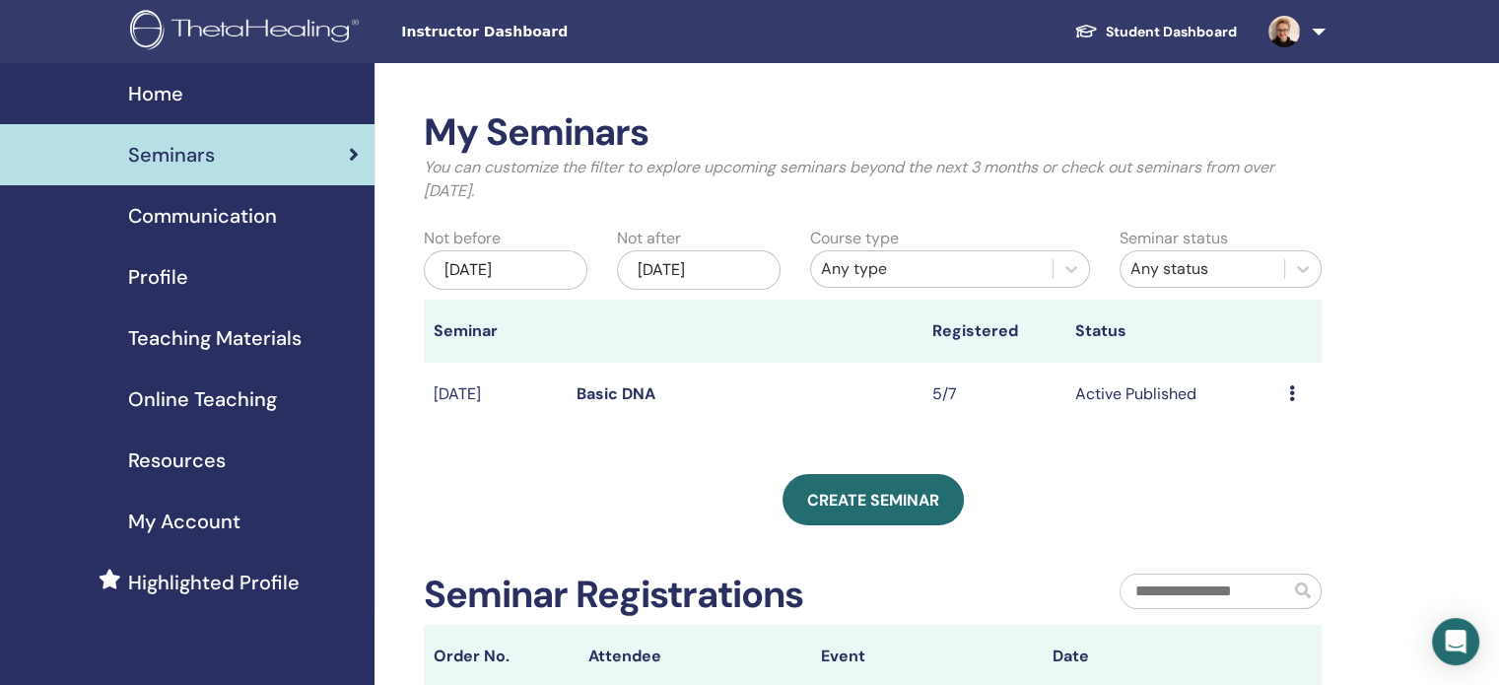
click at [511, 269] on div "[DATE]" at bounding box center [506, 269] width 164 height 39
click at [772, 189] on p "You can customize the filter to explore upcoming seminars beyond the next 3 mon…" at bounding box center [873, 179] width 898 height 47
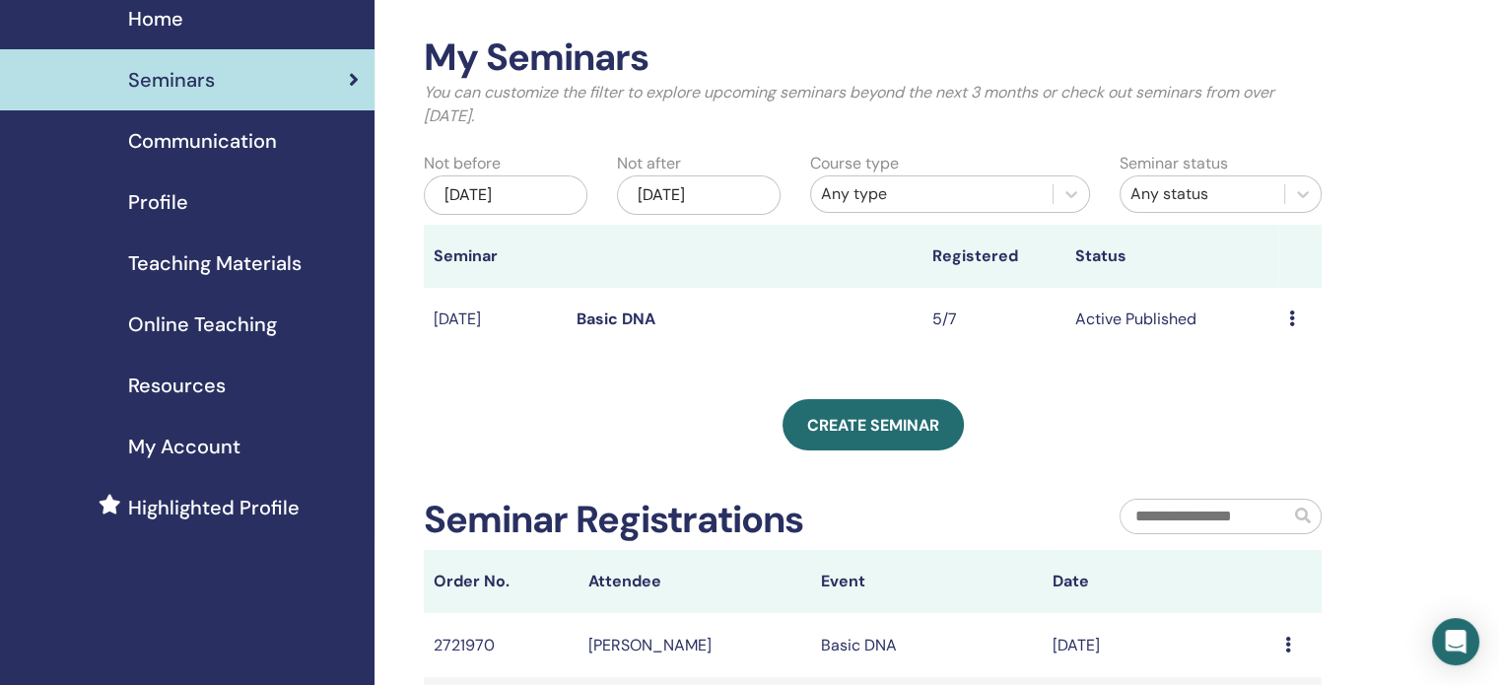
scroll to position [75, 0]
